Goal: Check status: Check status

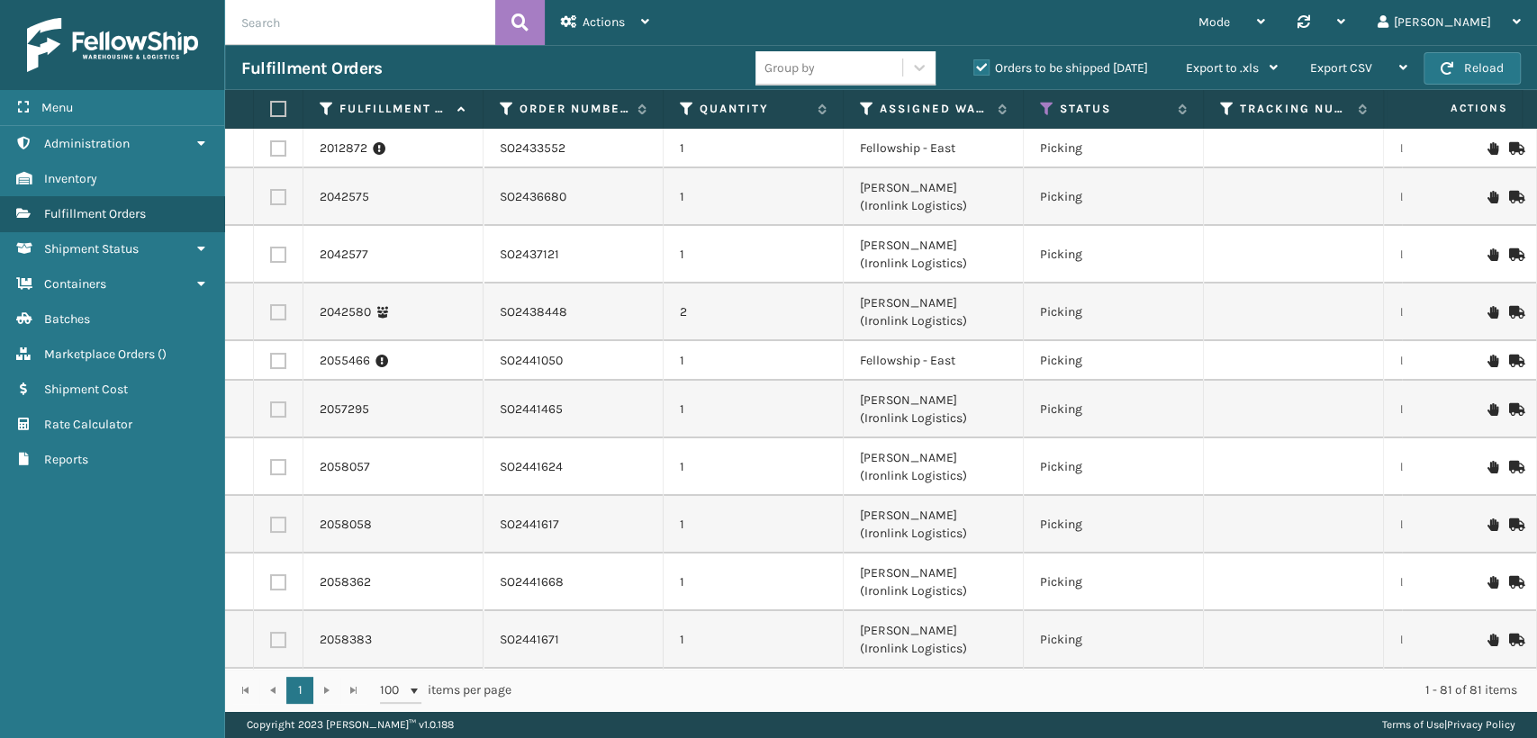
click at [355, 32] on input "text" at bounding box center [360, 22] width 270 height 45
paste input "SO2439069"
type input "SO2439069"
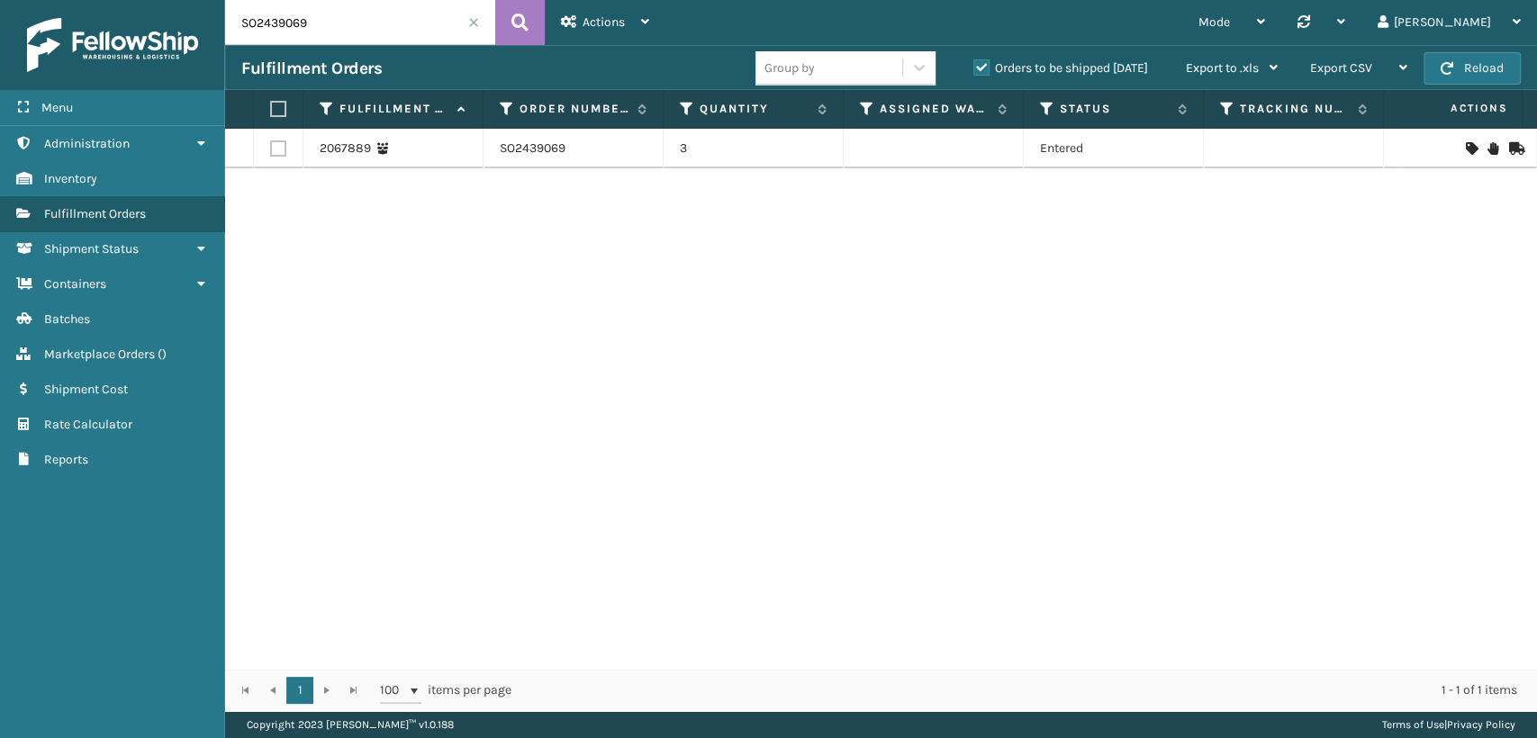
click at [370, 149] on div "2067889" at bounding box center [393, 149] width 147 height 18
drag, startPoint x: 604, startPoint y: 140, endPoint x: 477, endPoint y: 140, distance: 127.0
click at [604, 142] on div "SO2439069" at bounding box center [573, 149] width 147 height 18
click at [376, 148] on icon at bounding box center [382, 148] width 13 height 13
click at [349, 146] on link "2067889" at bounding box center [345, 149] width 51 height 18
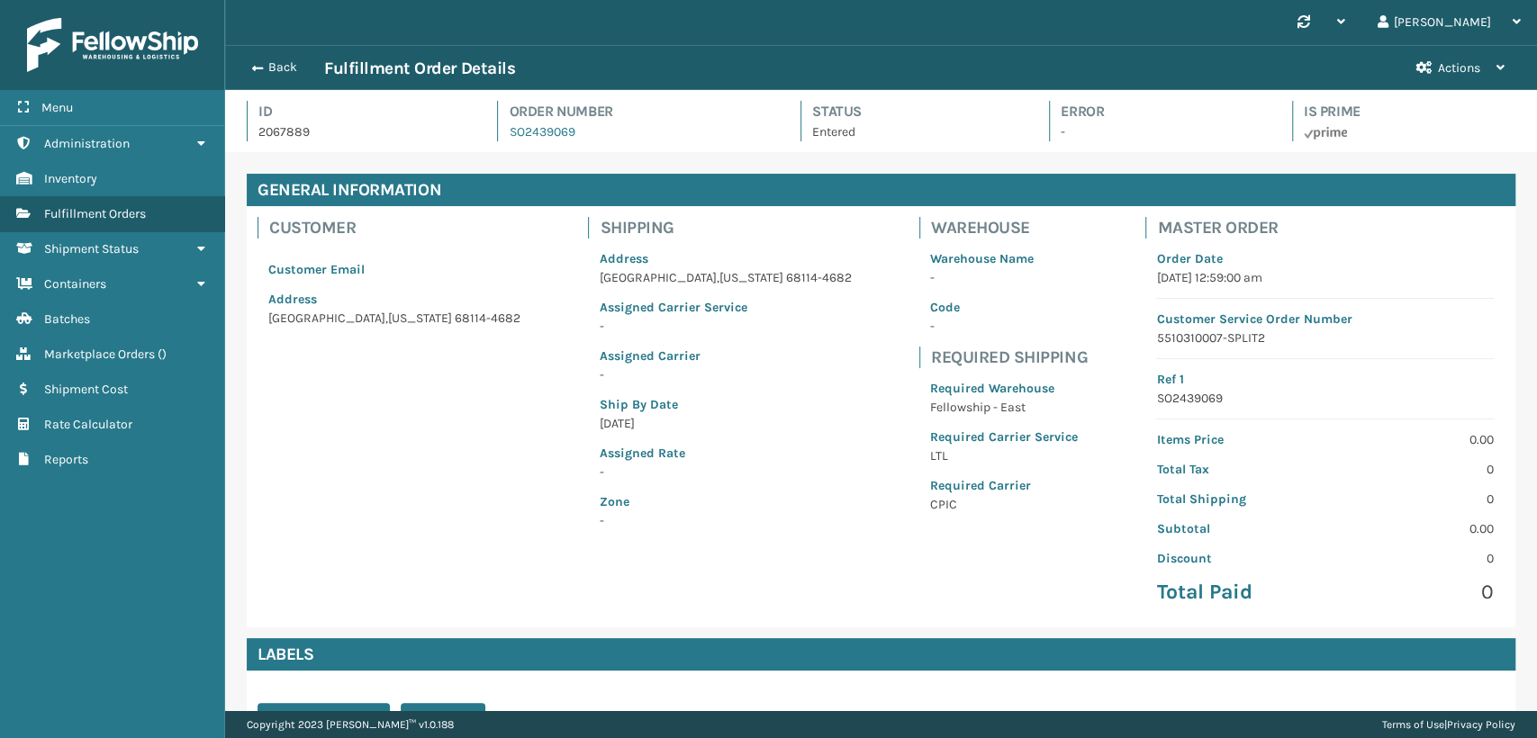
scroll to position [43, 1311]
click at [269, 69] on button "Back" at bounding box center [282, 67] width 83 height 16
